Goal: Task Accomplishment & Management: Use online tool/utility

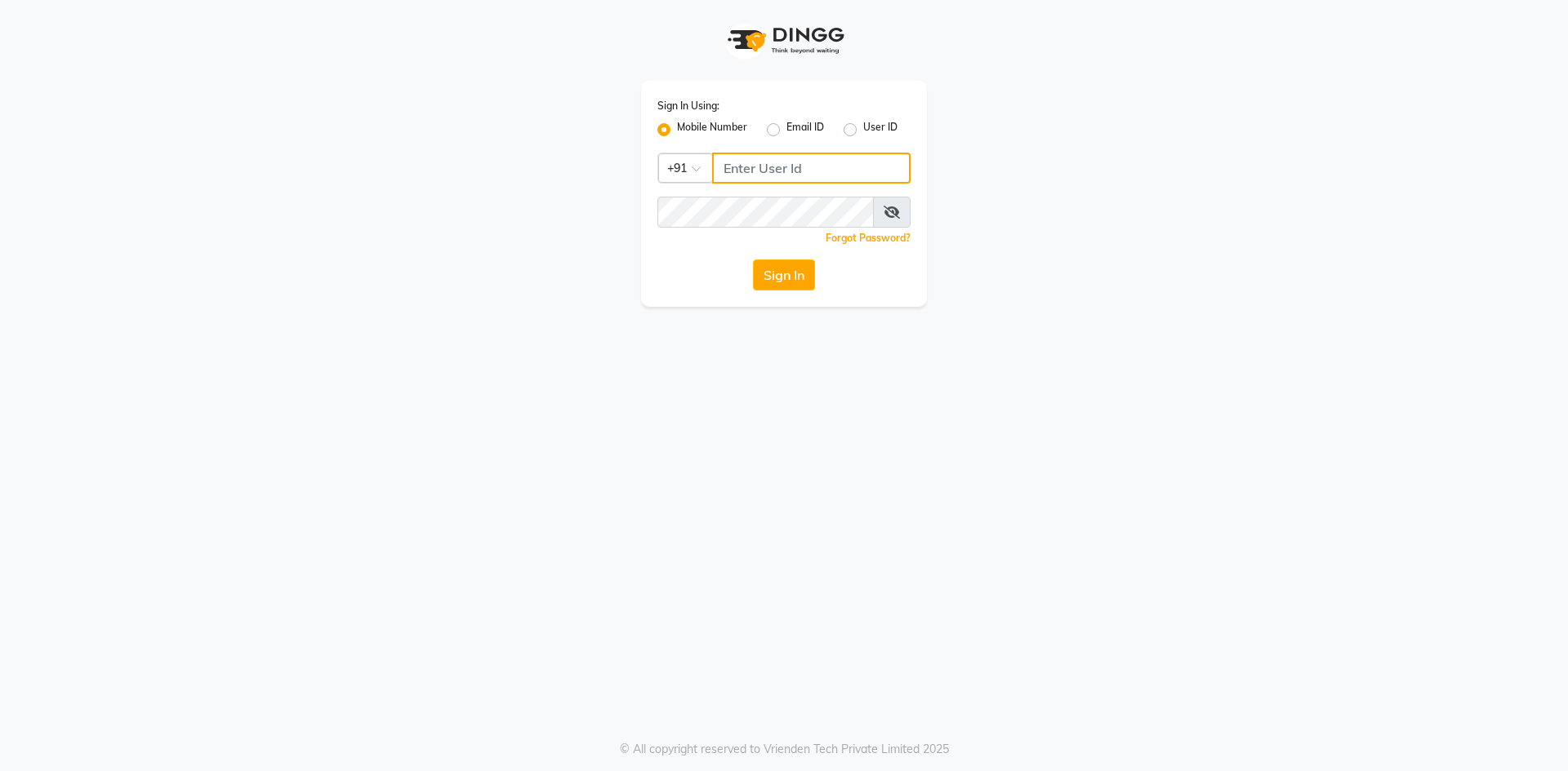
click at [762, 169] on input "Username" at bounding box center [811, 168] width 199 height 31
type input "8074374830"
click at [889, 206] on icon at bounding box center [891, 212] width 16 height 13
click at [753, 259] on button "Sign In" at bounding box center [783, 274] width 62 height 31
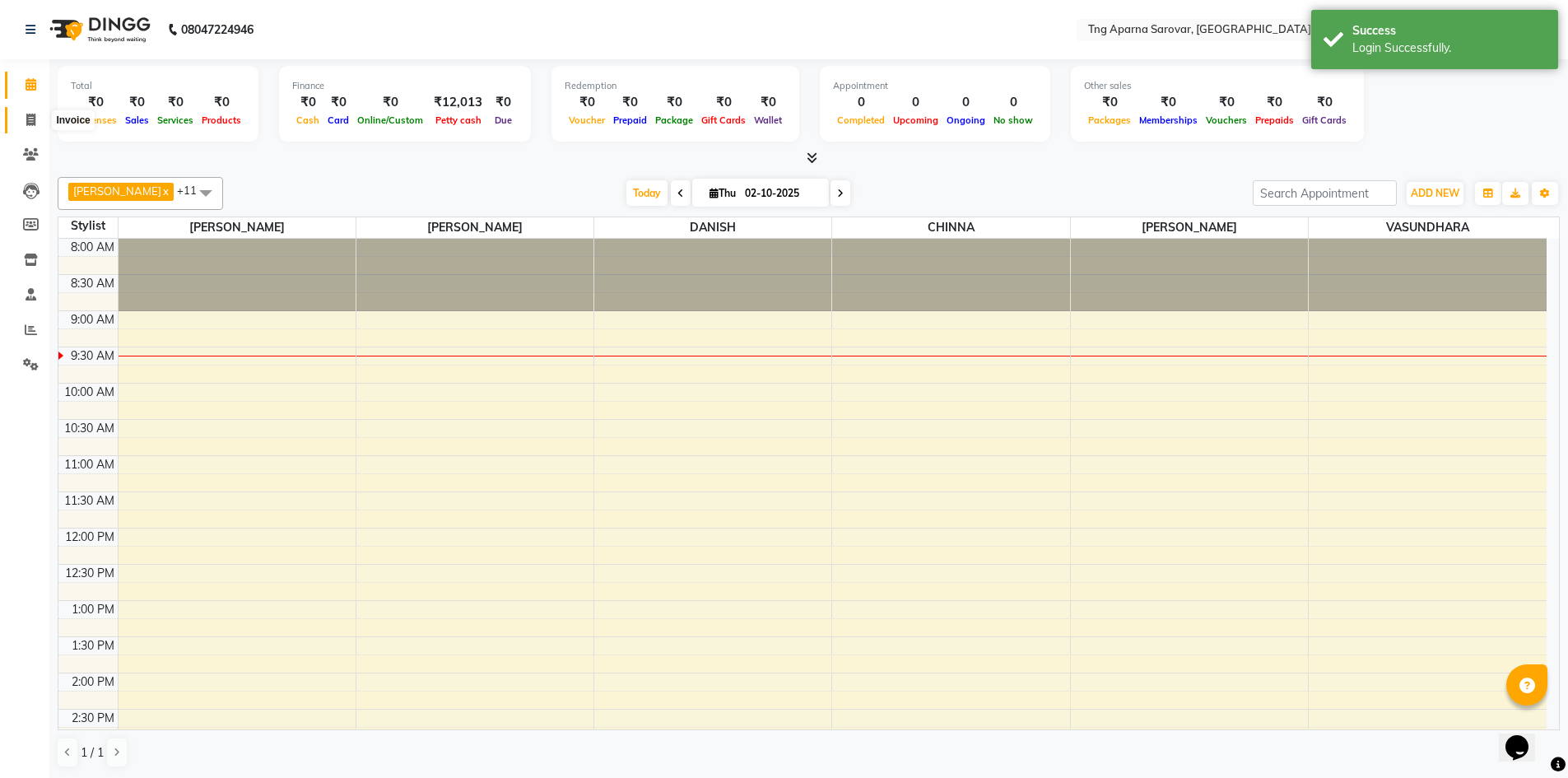
drag, startPoint x: 37, startPoint y: 119, endPoint x: 118, endPoint y: 31, distance: 119.6
click at [37, 119] on span at bounding box center [31, 120] width 29 height 19
select select "7390"
select select "service"
